Goal: Task Accomplishment & Management: Manage account settings

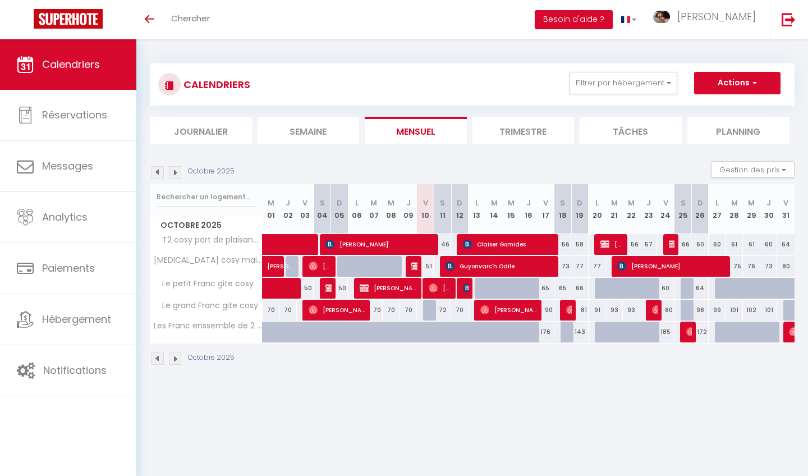
click at [535, 257] on span "Guyonvarc'h Odile" at bounding box center [500, 265] width 110 height 21
select select "OK"
select select "0"
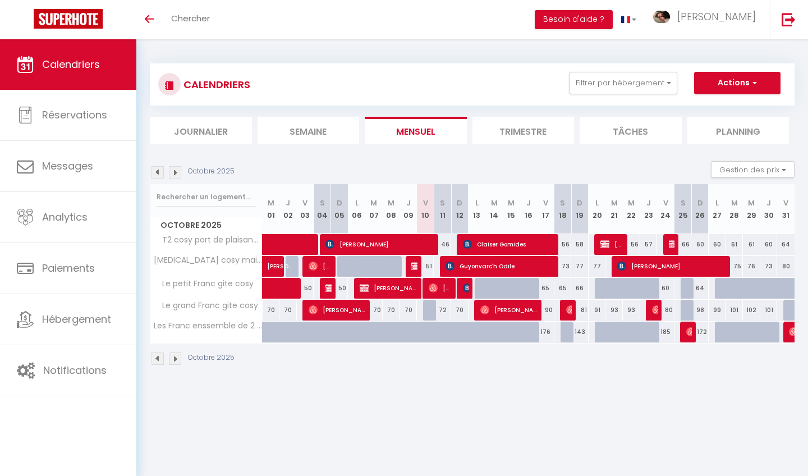
select select "1"
select select
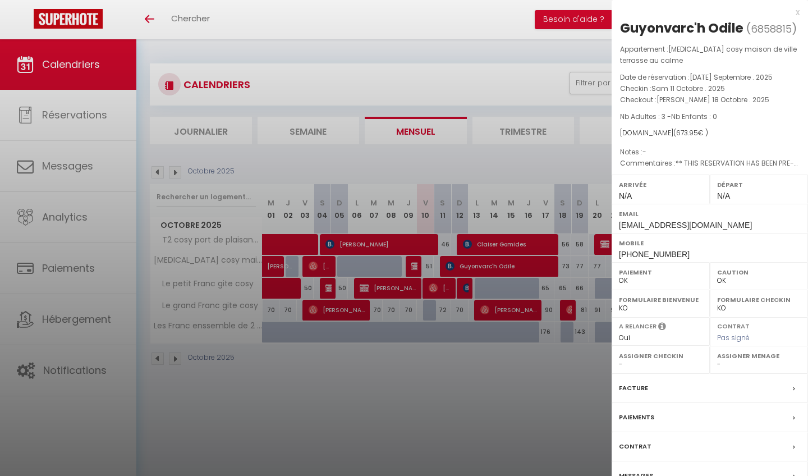
click at [489, 100] on div at bounding box center [404, 238] width 808 height 476
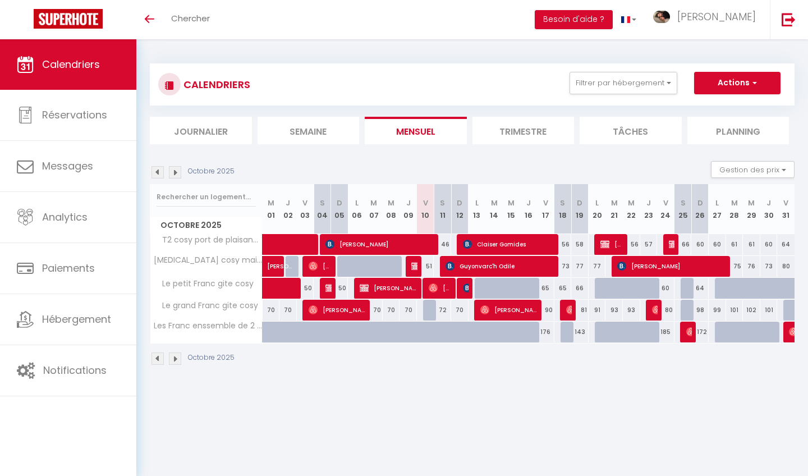
click at [666, 264] on span "[PERSON_NAME]" at bounding box center [672, 265] width 110 height 21
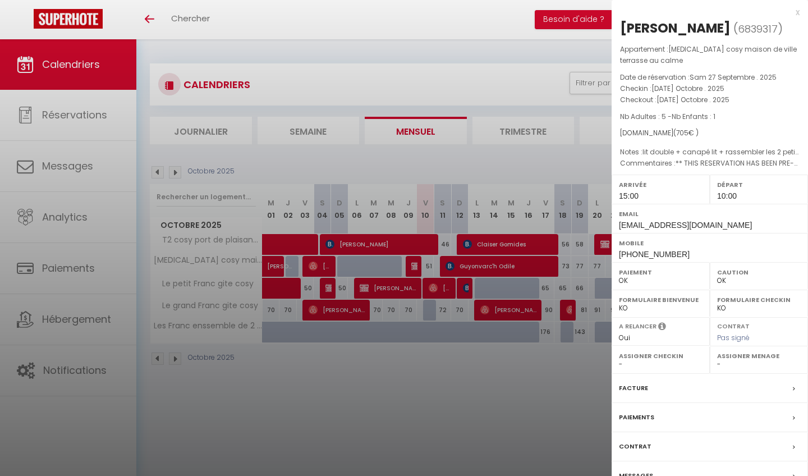
click at [595, 171] on div at bounding box center [404, 238] width 808 height 476
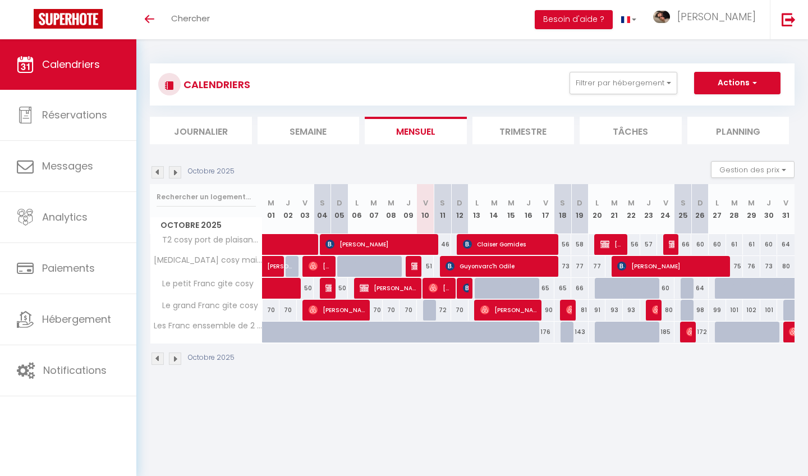
click at [295, 271] on span at bounding box center [287, 266] width 26 height 21
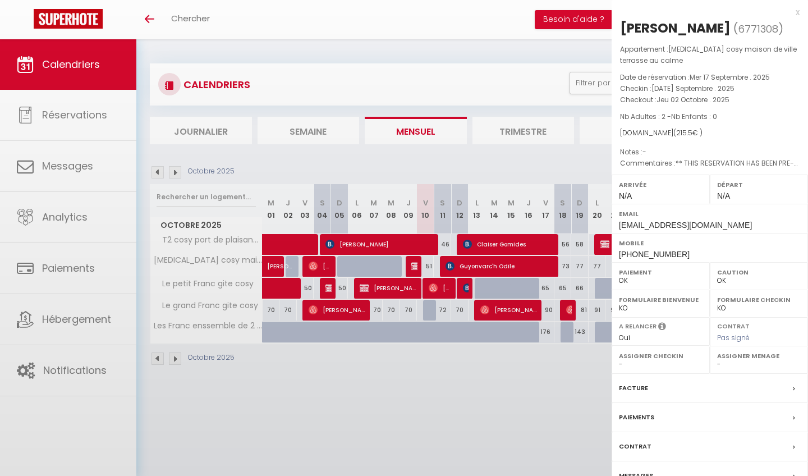
select select "0"
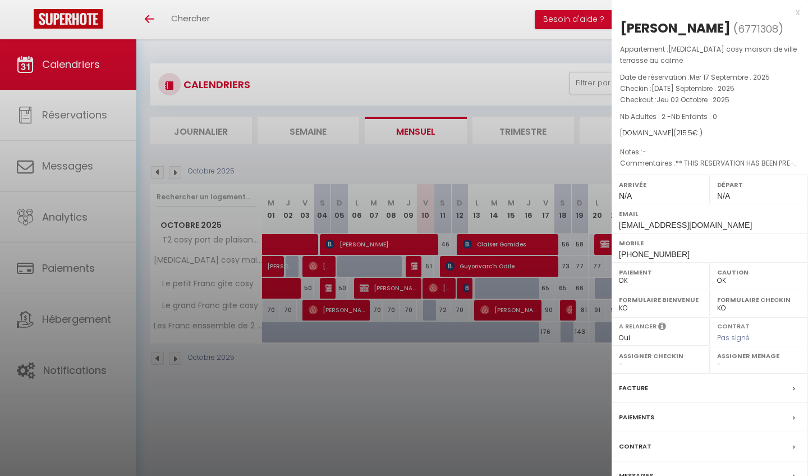
click at [295, 271] on div at bounding box center [404, 238] width 808 height 476
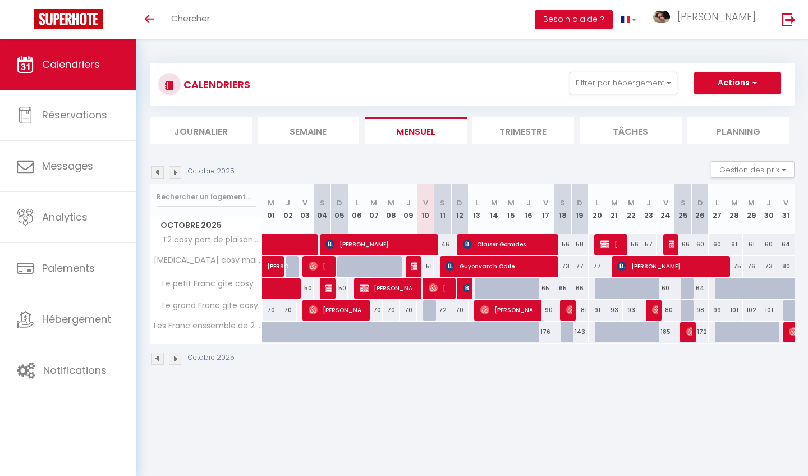
click at [365, 270] on div at bounding box center [373, 266] width 17 height 21
type input "49"
type input "[DATE] Octobre 2025"
type input "Mer 08 Octobre 2025"
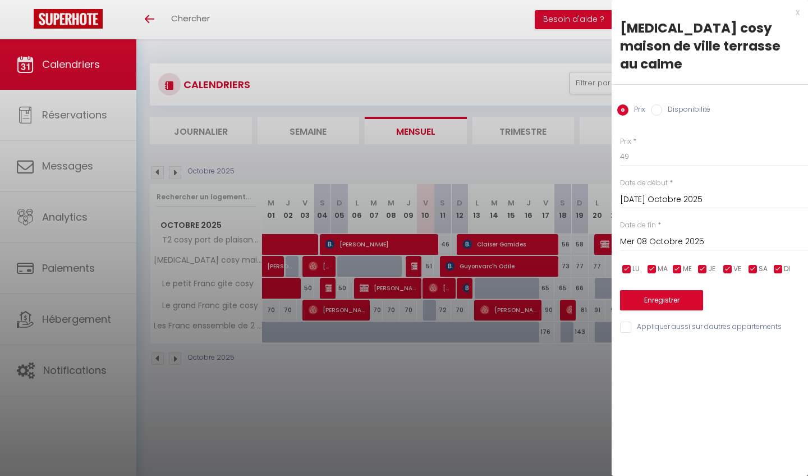
click at [374, 269] on div at bounding box center [404, 238] width 808 height 476
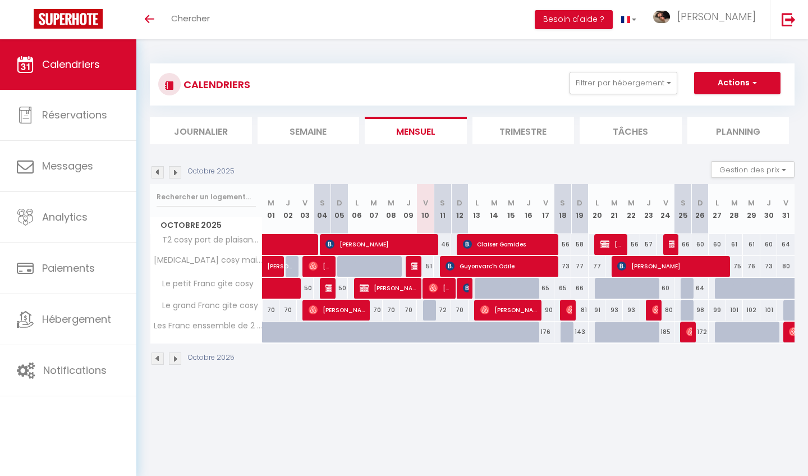
click at [387, 265] on div at bounding box center [391, 266] width 17 height 21
type input "49"
type input "Mer 08 Octobre 2025"
type input "Jeu 09 Octobre 2025"
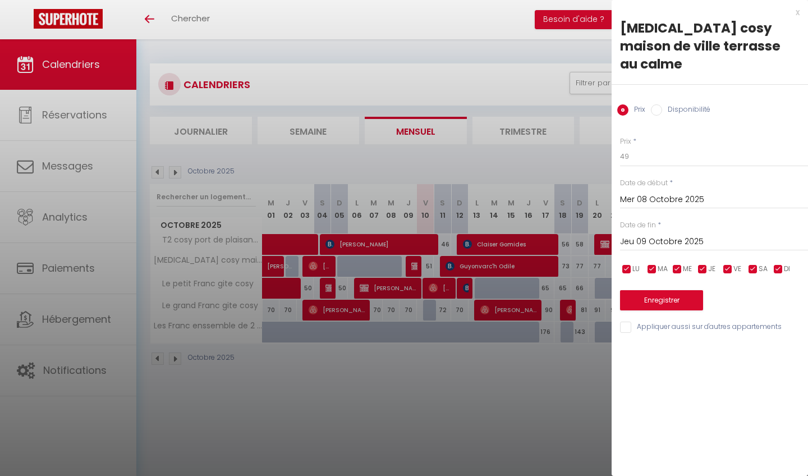
click at [394, 268] on div at bounding box center [404, 238] width 808 height 476
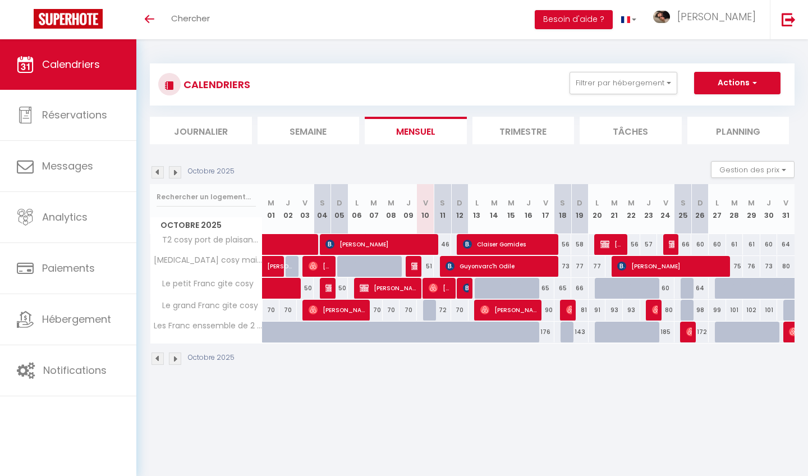
click at [346, 270] on div at bounding box center [345, 266] width 17 height 21
type input "49"
type input "Dim 05 Octobre 2025"
type input "Lun 06 Octobre 2025"
